Goal: Task Accomplishment & Management: Complete application form

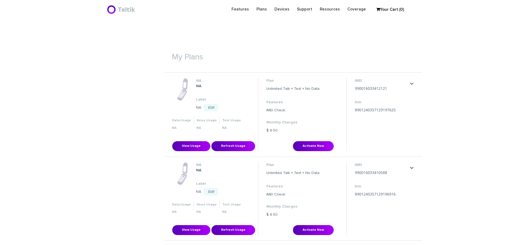
scroll to position [161, 0]
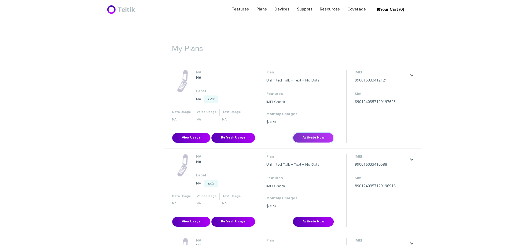
click at [307, 135] on button "Activate Now" at bounding box center [313, 138] width 41 height 10
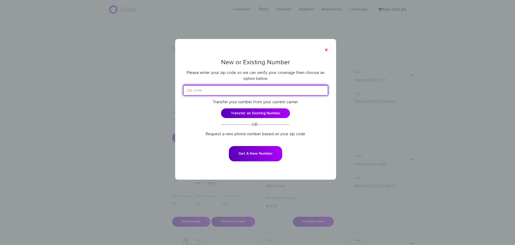
click at [258, 88] on input "text" at bounding box center [255, 90] width 145 height 10
paste input "46614"
type input "46614"
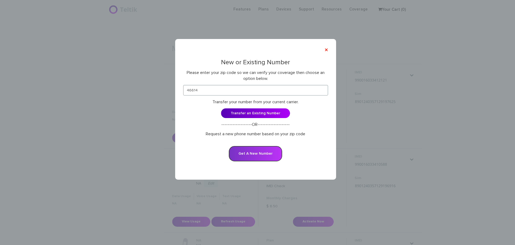
click at [255, 153] on button "Get A New Number" at bounding box center [255, 153] width 53 height 15
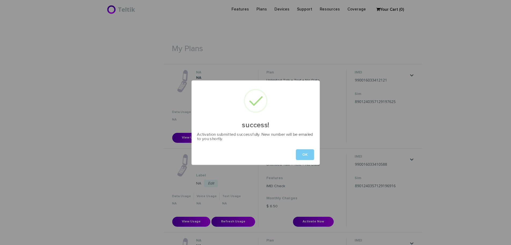
click at [305, 156] on button "OK" at bounding box center [305, 154] width 18 height 11
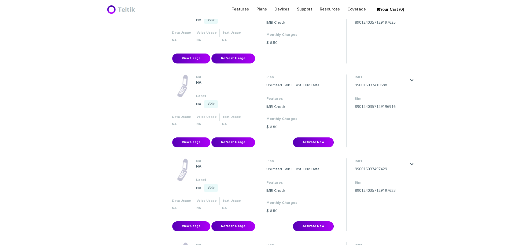
scroll to position [242, 0]
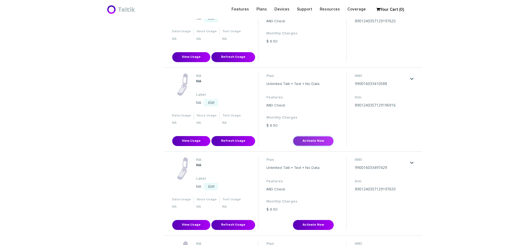
click at [310, 140] on button "Activate Now" at bounding box center [313, 141] width 41 height 10
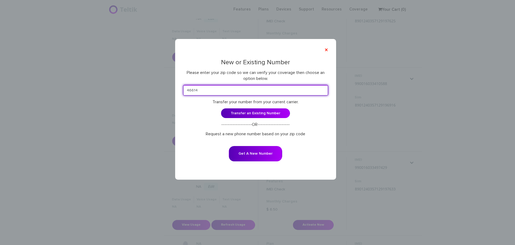
click at [253, 88] on input "46614" at bounding box center [255, 90] width 145 height 10
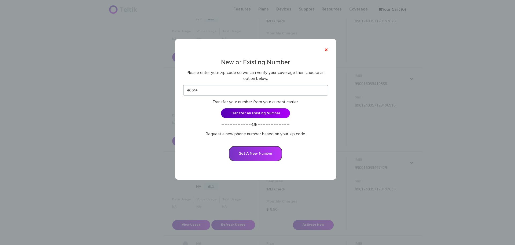
click at [257, 154] on button "Get A New Number" at bounding box center [255, 153] width 53 height 15
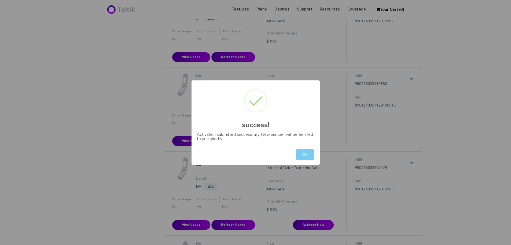
click at [304, 155] on button "OK" at bounding box center [305, 154] width 18 height 11
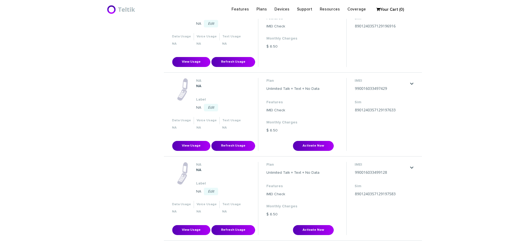
scroll to position [322, 0]
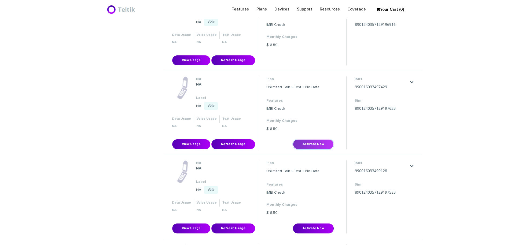
click at [310, 145] on button "Activate Now" at bounding box center [313, 144] width 41 height 10
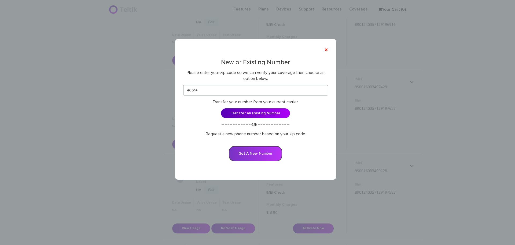
click at [254, 157] on button "Get A New Number" at bounding box center [255, 153] width 53 height 15
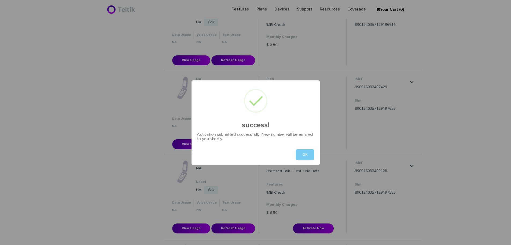
click at [304, 156] on button "OK" at bounding box center [305, 154] width 18 height 11
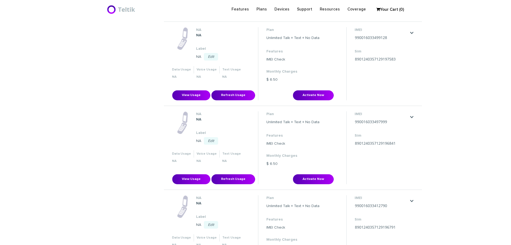
scroll to position [456, 0]
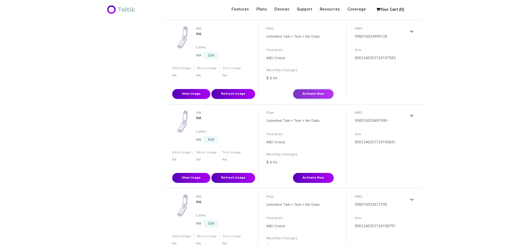
click at [316, 94] on button "Activate Now" at bounding box center [313, 94] width 41 height 10
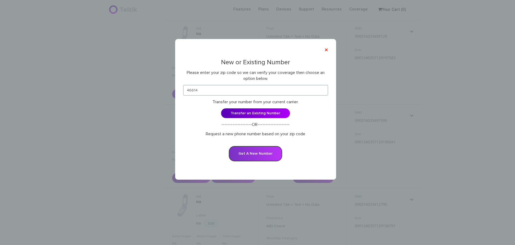
click at [253, 152] on button "Get A New Number" at bounding box center [255, 153] width 53 height 15
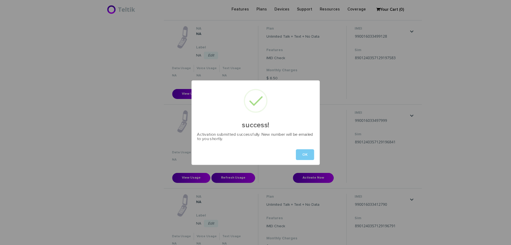
click at [305, 153] on button "OK" at bounding box center [305, 154] width 18 height 11
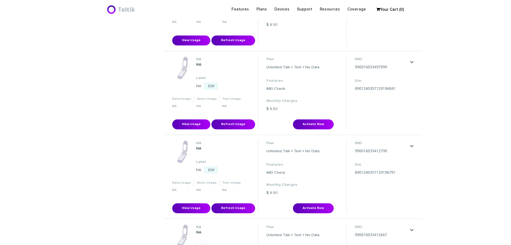
scroll to position [510, 0]
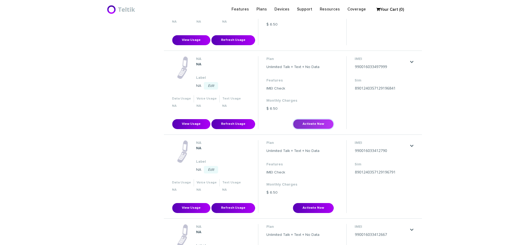
click at [312, 126] on button "Activate Now" at bounding box center [313, 124] width 41 height 10
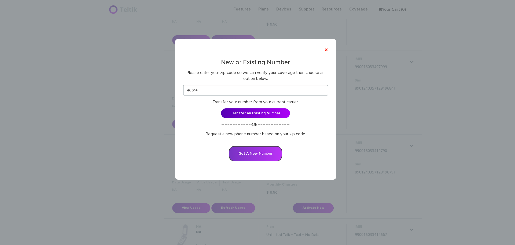
click at [256, 153] on button "Get A New Number" at bounding box center [255, 153] width 53 height 15
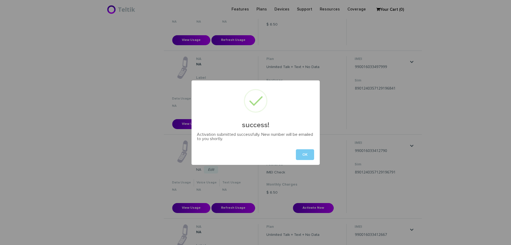
click at [302, 154] on button "OK" at bounding box center [305, 154] width 18 height 11
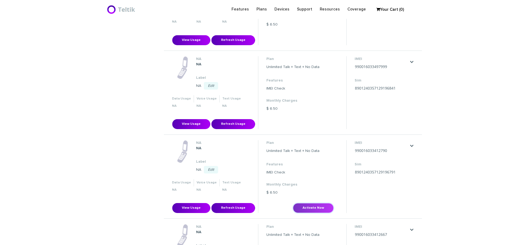
click at [315, 210] on button "Activate Now" at bounding box center [313, 208] width 41 height 10
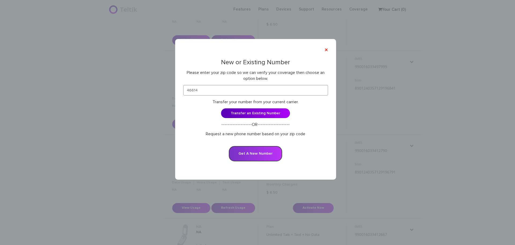
click at [260, 154] on button "Get A New Number" at bounding box center [255, 153] width 53 height 15
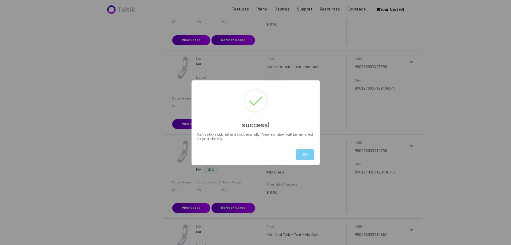
click at [306, 152] on button "OK" at bounding box center [305, 154] width 18 height 11
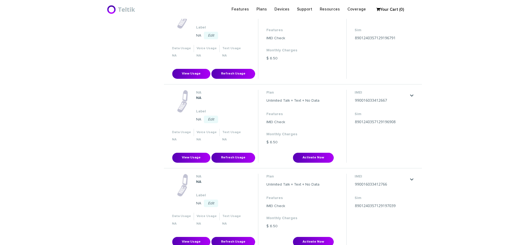
scroll to position [644, 0]
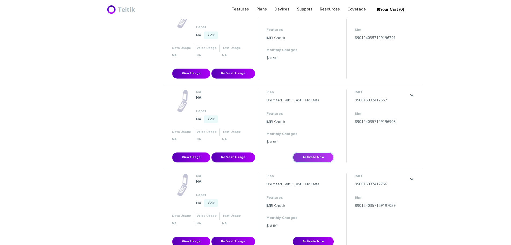
click at [309, 152] on button "Activate Now" at bounding box center [313, 157] width 41 height 10
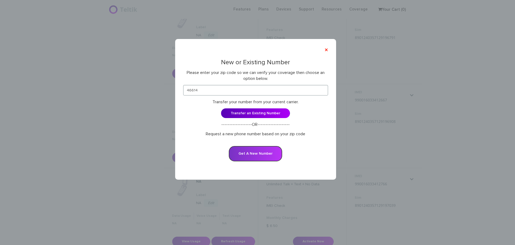
click at [251, 150] on button "Get A New Number" at bounding box center [255, 153] width 53 height 15
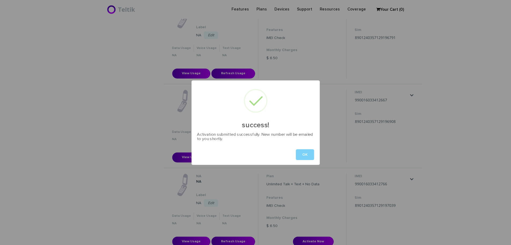
drag, startPoint x: 311, startPoint y: 152, endPoint x: 310, endPoint y: 149, distance: 3.5
click at [311, 152] on button "OK" at bounding box center [305, 154] width 18 height 11
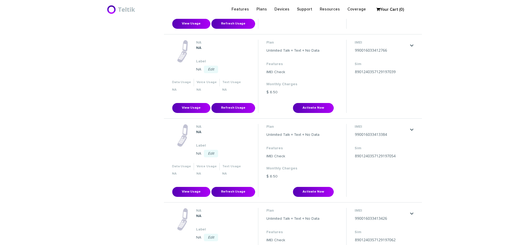
scroll to position [778, 0]
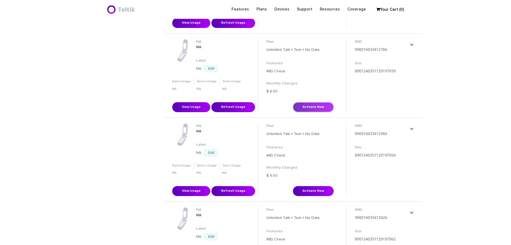
click at [312, 106] on button "Activate Now" at bounding box center [313, 107] width 41 height 10
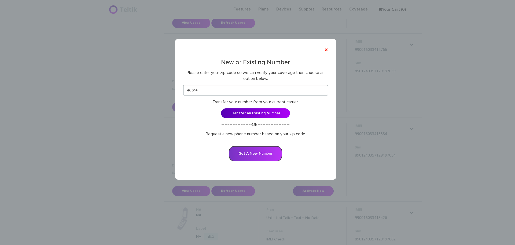
click at [251, 156] on button "Get A New Number" at bounding box center [255, 153] width 53 height 15
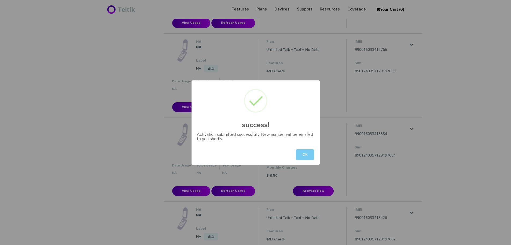
click at [307, 152] on button "OK" at bounding box center [305, 154] width 18 height 11
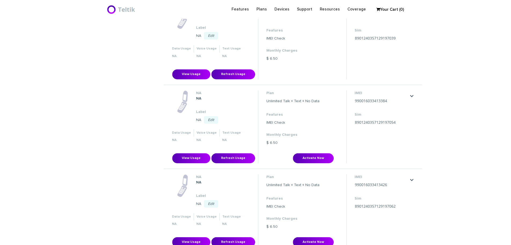
scroll to position [859, 0]
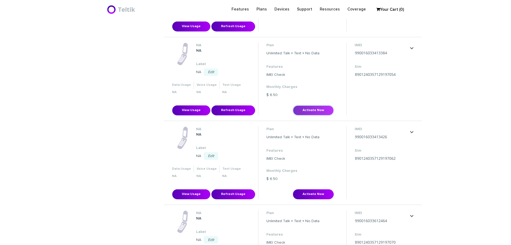
click at [312, 112] on button "Activate Now" at bounding box center [313, 110] width 41 height 10
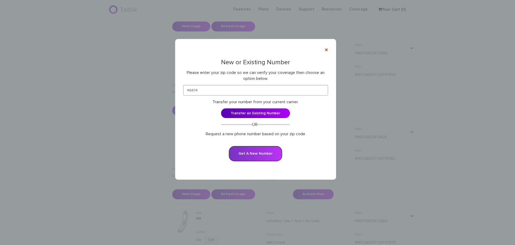
click at [265, 154] on button "Get A New Number" at bounding box center [255, 153] width 53 height 15
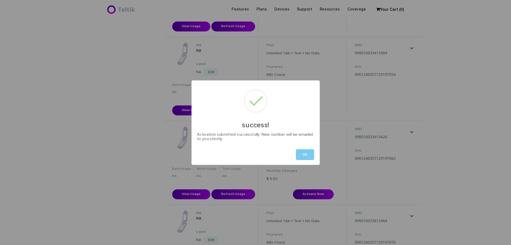
click at [307, 154] on button "OK" at bounding box center [305, 154] width 18 height 11
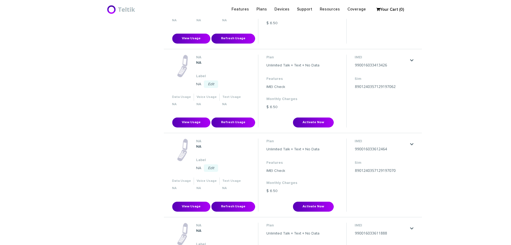
scroll to position [966, 0]
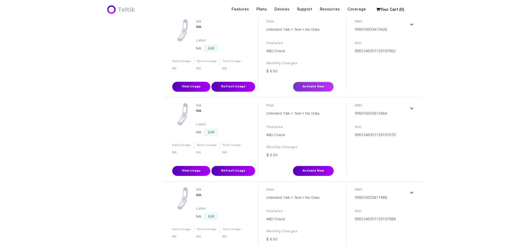
click at [314, 86] on button "Activate Now" at bounding box center [313, 87] width 41 height 10
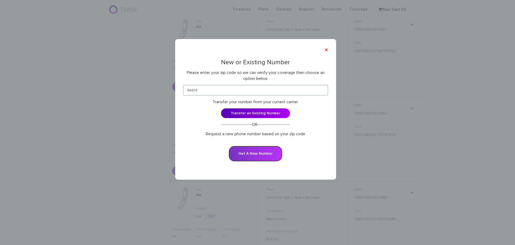
click at [261, 153] on button "Get A New Number" at bounding box center [255, 153] width 53 height 15
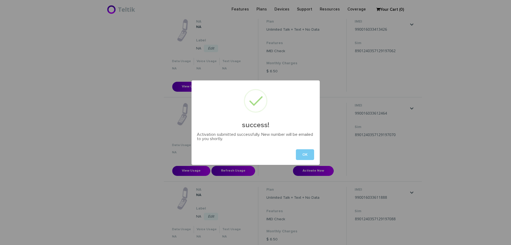
click at [311, 150] on button "OK" at bounding box center [305, 154] width 18 height 11
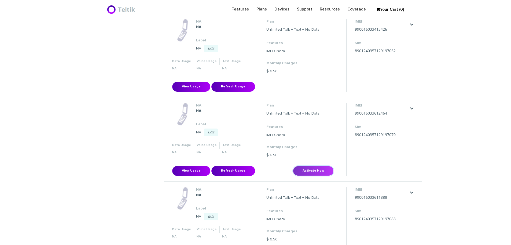
click at [311, 167] on button "Activate Now" at bounding box center [313, 171] width 41 height 10
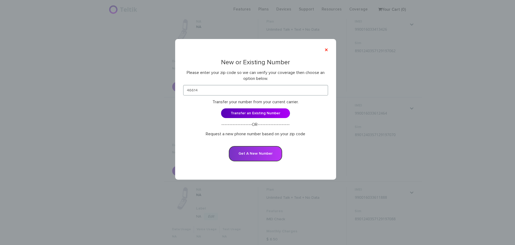
click at [254, 150] on button "Get A New Number" at bounding box center [255, 153] width 53 height 15
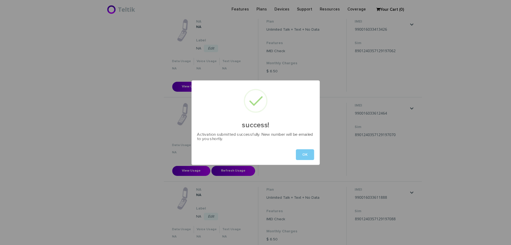
click at [312, 152] on button "OK" at bounding box center [305, 154] width 18 height 11
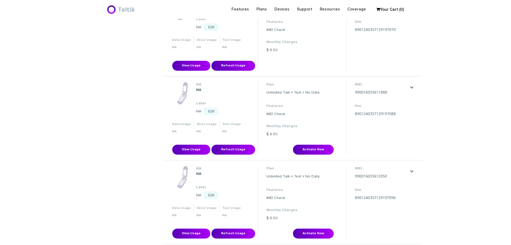
scroll to position [1101, 0]
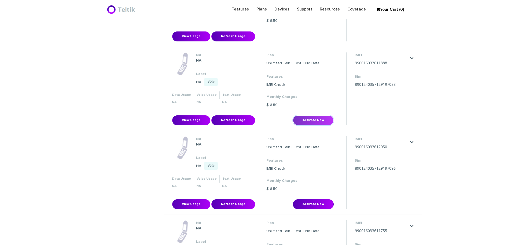
click at [314, 123] on button "Activate Now" at bounding box center [313, 120] width 41 height 10
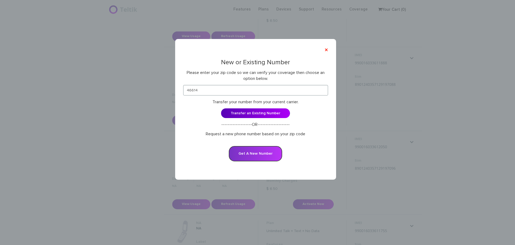
click at [256, 157] on button "Get A New Number" at bounding box center [255, 153] width 53 height 15
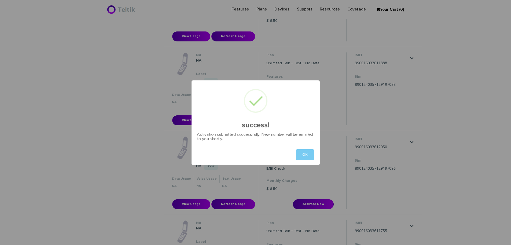
click at [298, 150] on button "OK" at bounding box center [305, 154] width 18 height 11
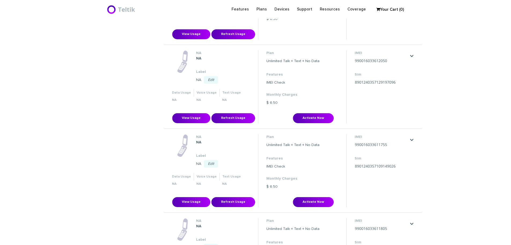
scroll to position [1235, 0]
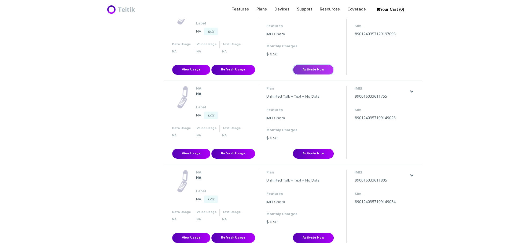
click at [319, 69] on button "Activate Now" at bounding box center [313, 70] width 41 height 10
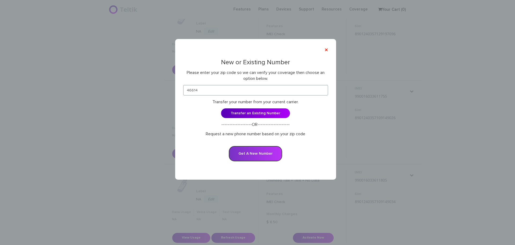
click at [263, 151] on button "Get A New Number" at bounding box center [255, 153] width 53 height 15
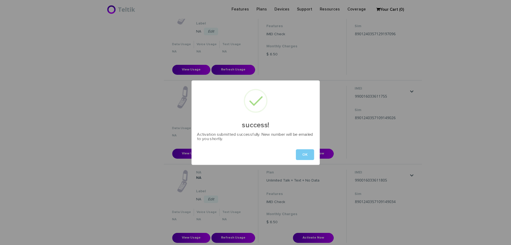
click at [306, 153] on button "OK" at bounding box center [305, 154] width 18 height 11
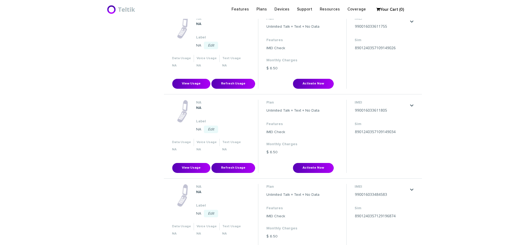
scroll to position [1315, 0]
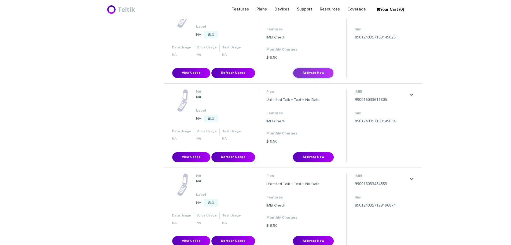
click at [309, 70] on button "Activate Now" at bounding box center [313, 73] width 41 height 10
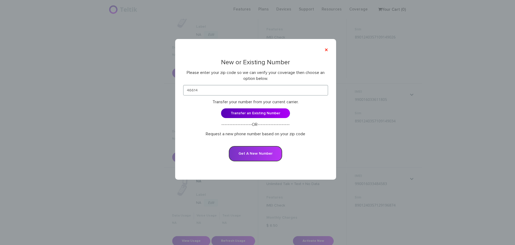
click at [261, 153] on button "Get A New Number" at bounding box center [255, 153] width 53 height 15
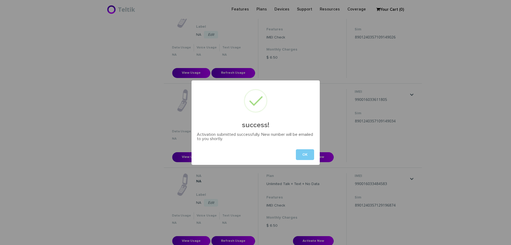
click at [308, 151] on button "OK" at bounding box center [305, 154] width 18 height 11
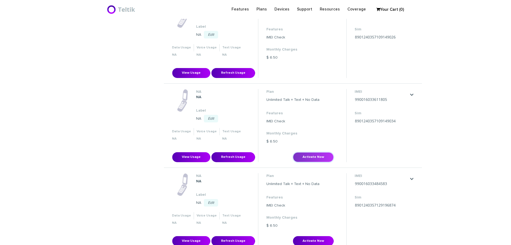
click at [313, 158] on button "Activate Now" at bounding box center [313, 157] width 41 height 10
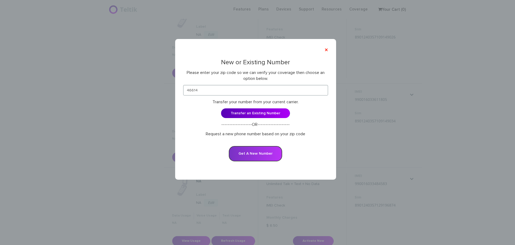
click at [267, 158] on button "Get A New Number" at bounding box center [255, 153] width 53 height 15
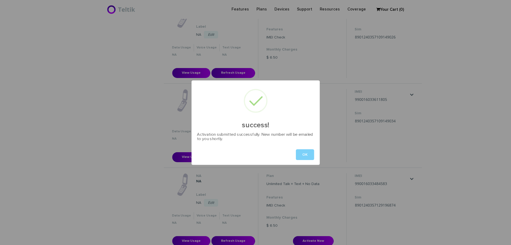
click at [299, 150] on button "OK" at bounding box center [305, 154] width 18 height 11
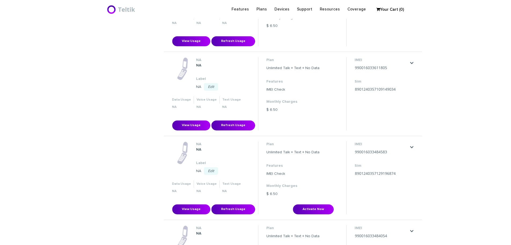
scroll to position [1423, 0]
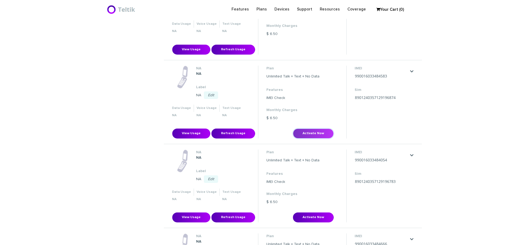
click at [312, 131] on button "Activate Now" at bounding box center [313, 133] width 41 height 10
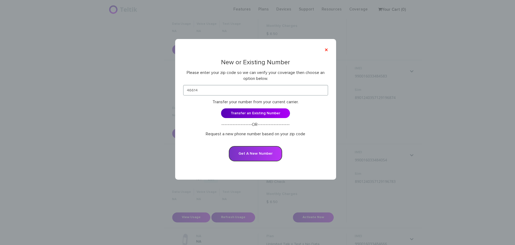
click at [257, 152] on button "Get A New Number" at bounding box center [255, 153] width 53 height 15
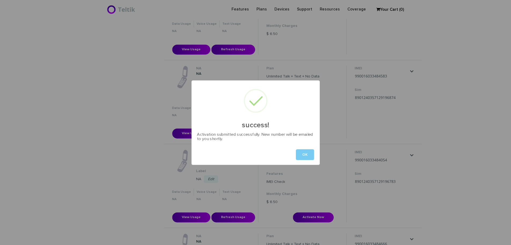
click at [304, 154] on button "OK" at bounding box center [305, 154] width 18 height 11
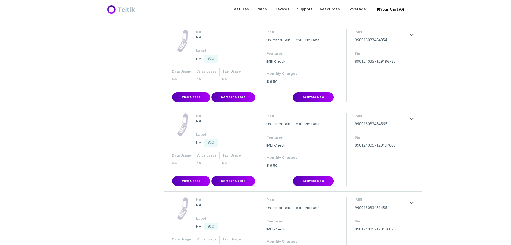
scroll to position [1557, 0]
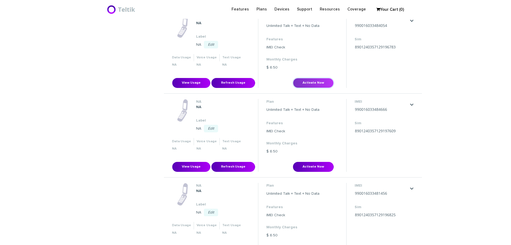
click at [312, 85] on button "Activate Now" at bounding box center [313, 83] width 41 height 10
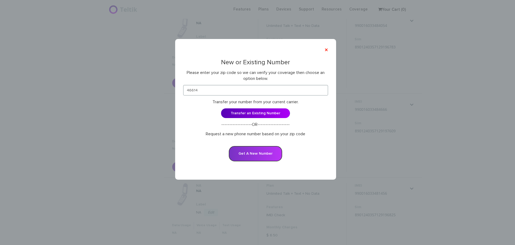
click at [257, 150] on button "Get A New Number" at bounding box center [255, 153] width 53 height 15
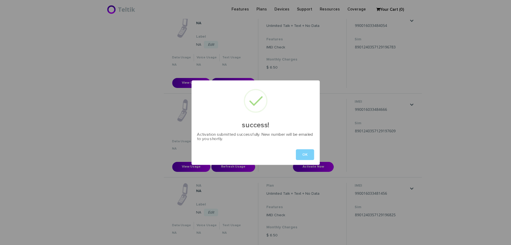
click at [311, 152] on button "OK" at bounding box center [305, 154] width 18 height 11
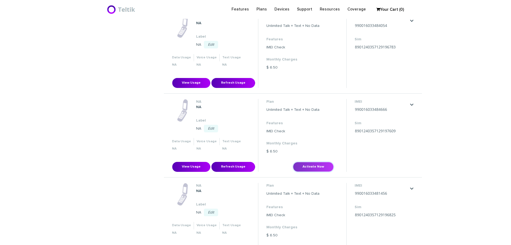
click at [310, 164] on button "Activate Now" at bounding box center [313, 167] width 41 height 10
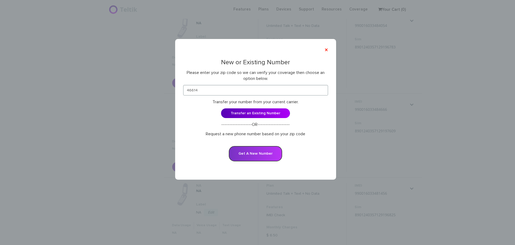
click at [266, 151] on button "Get A New Number" at bounding box center [255, 153] width 53 height 15
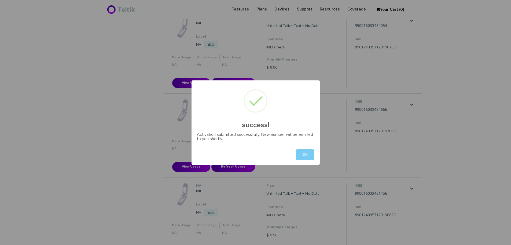
click at [308, 153] on button "OK" at bounding box center [305, 154] width 18 height 11
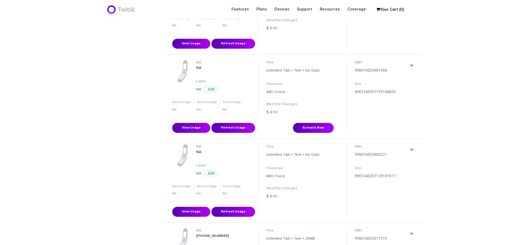
scroll to position [1691, 0]
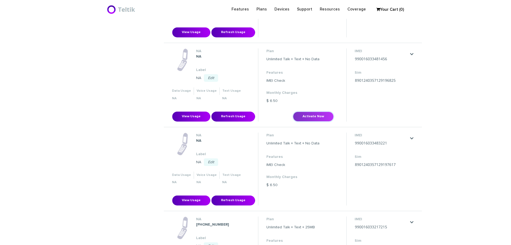
click at [307, 116] on button "Activate Now" at bounding box center [313, 116] width 41 height 10
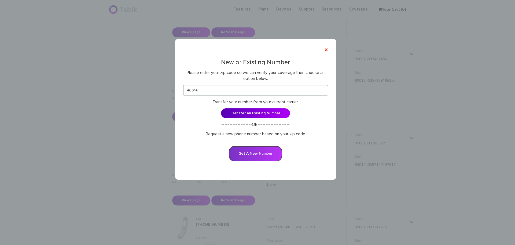
click at [261, 152] on button "Get A New Number" at bounding box center [255, 153] width 53 height 15
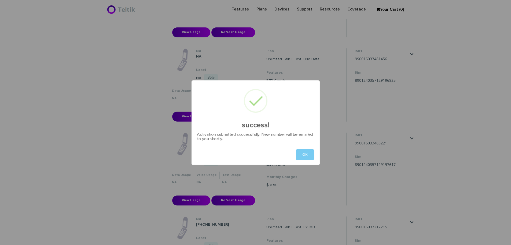
click at [296, 155] on div "OK" at bounding box center [256, 154] width 128 height 20
click at [301, 153] on button "OK" at bounding box center [305, 154] width 18 height 11
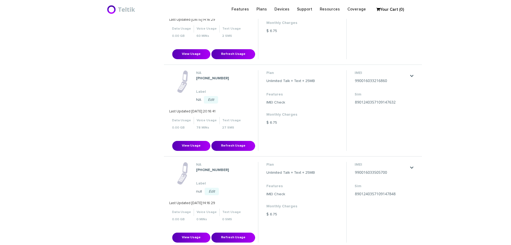
scroll to position [2389, 0]
